Goal: Navigation & Orientation: Find specific page/section

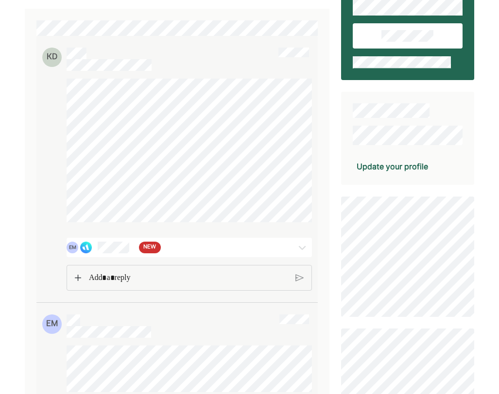
scroll to position [157, 0]
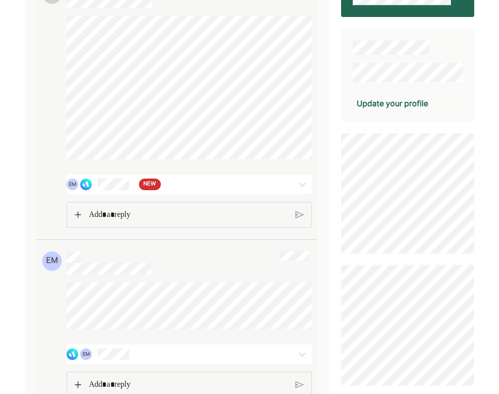
click at [301, 190] on img at bounding box center [302, 185] width 12 height 12
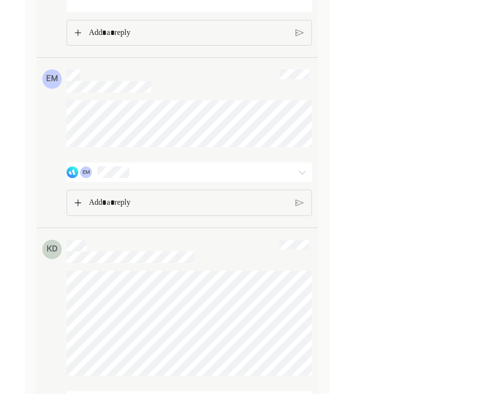
scroll to position [1141, 0]
click at [302, 180] on img at bounding box center [302, 174] width 12 height 12
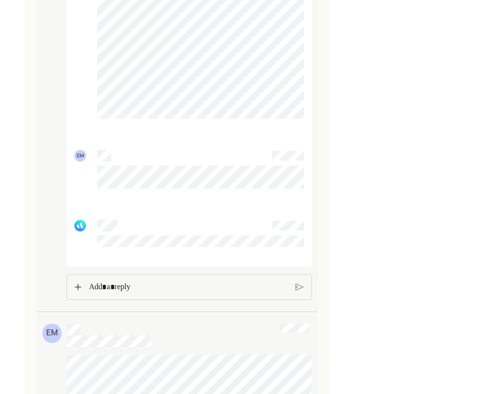
scroll to position [795, 0]
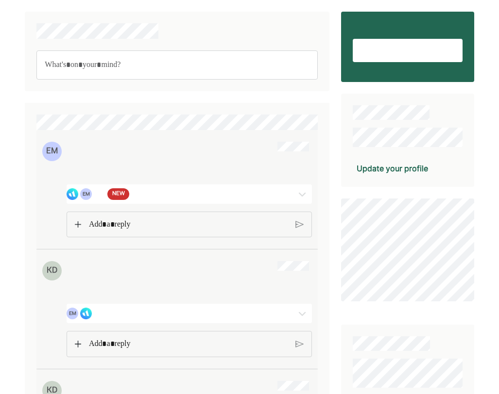
scroll to position [21, 0]
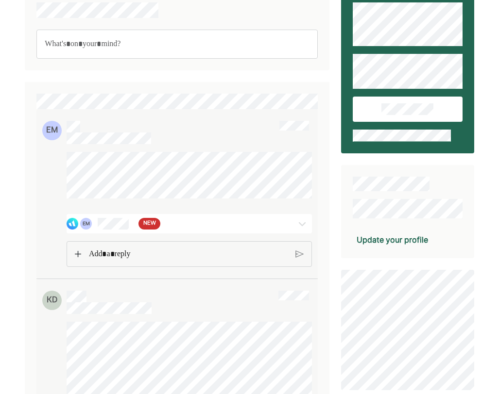
click at [302, 230] on img at bounding box center [302, 224] width 12 height 12
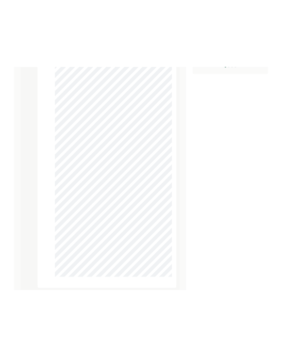
scroll to position [798, 0]
